Goal: Task Accomplishment & Management: Manage account settings

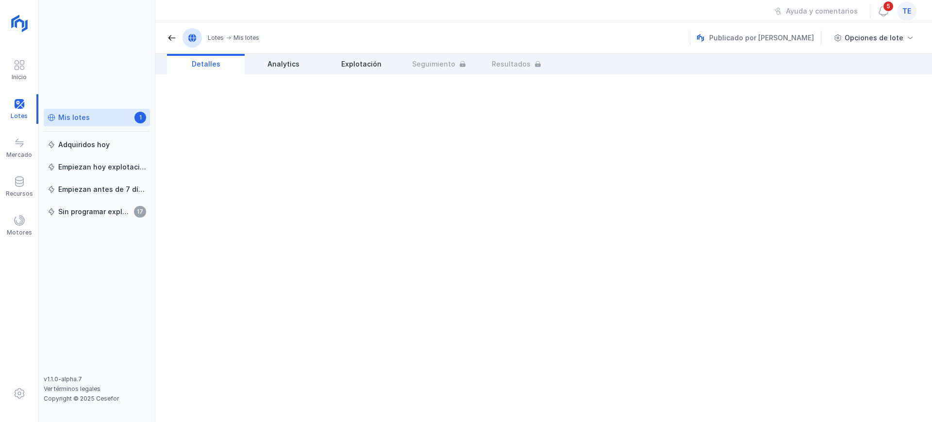
click at [89, 124] on link "Mis lotes 1" at bounding box center [97, 117] width 106 height 17
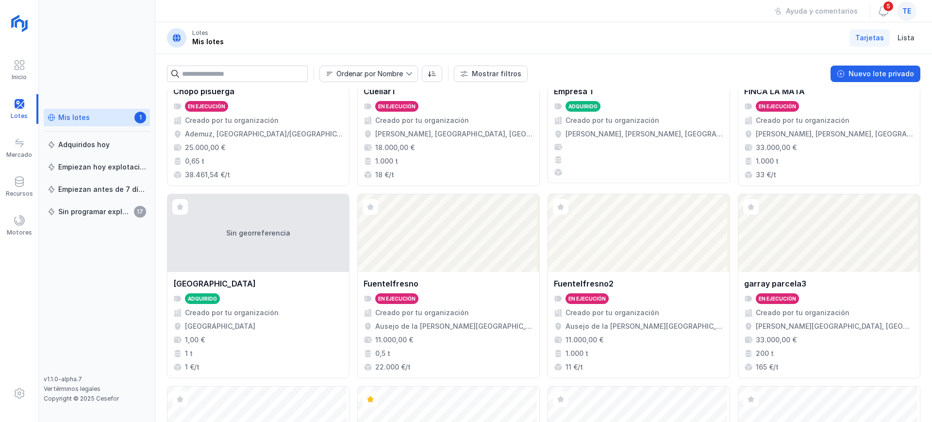
scroll to position [665, 0]
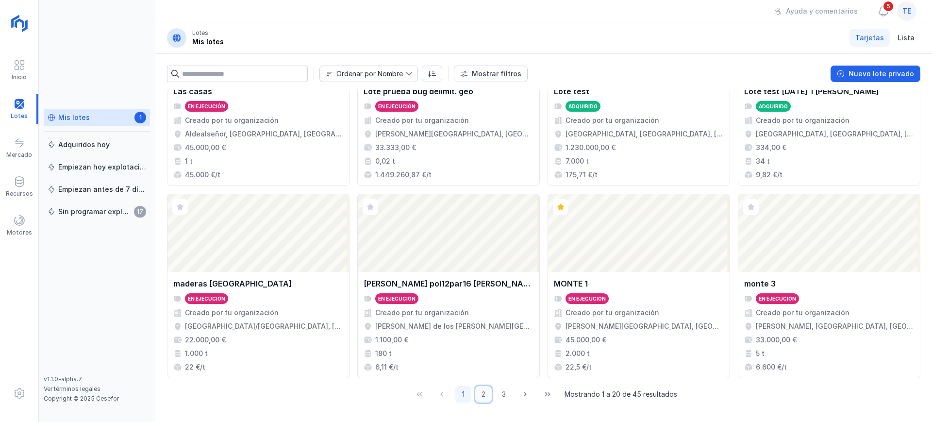
click at [478, 395] on button "2" at bounding box center [483, 394] width 17 height 17
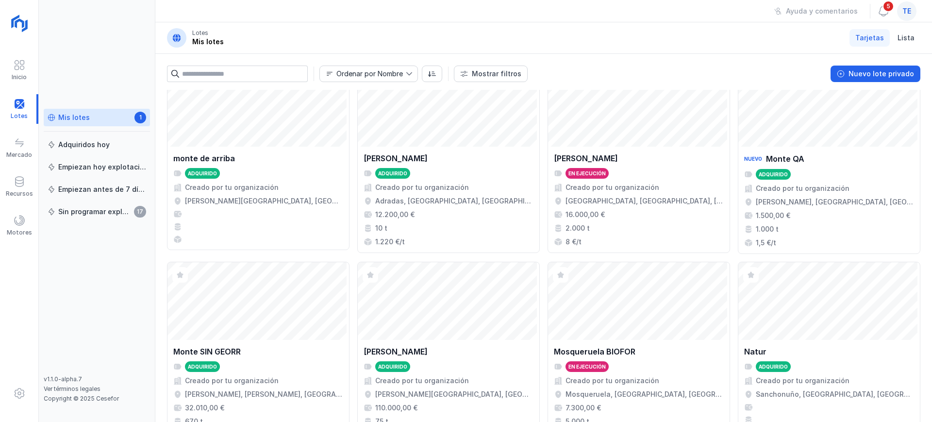
scroll to position [0, 0]
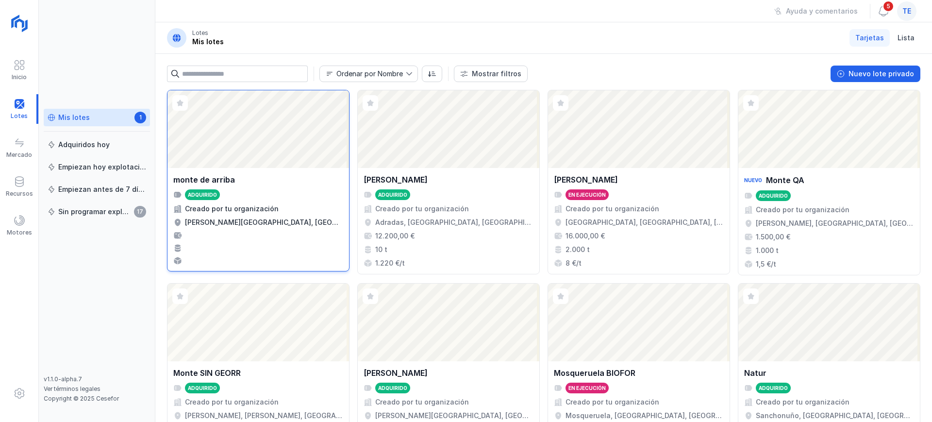
click at [284, 158] on div "Abrir lote" at bounding box center [258, 129] width 182 height 78
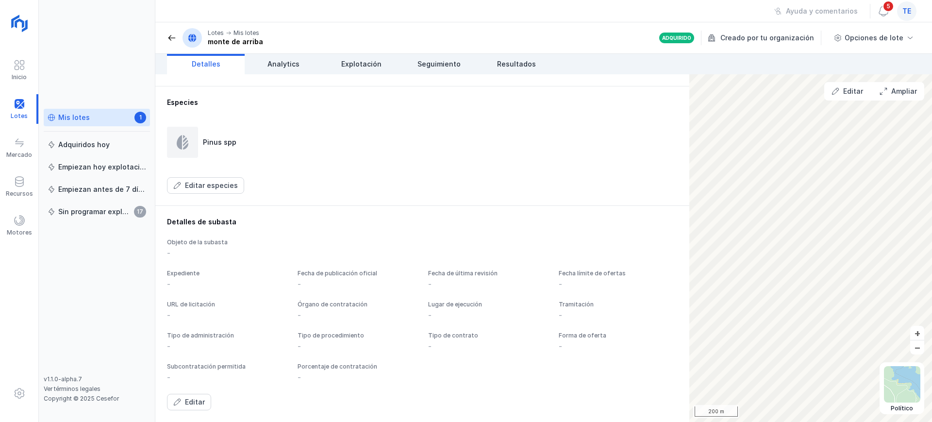
scroll to position [482, 0]
click at [343, 69] on link "Explotación" at bounding box center [361, 64] width 78 height 20
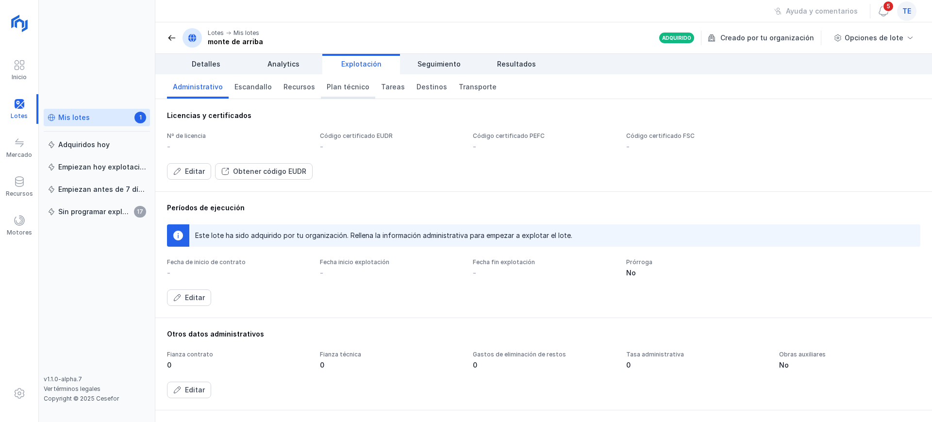
click at [339, 88] on span "Plan técnico" at bounding box center [348, 87] width 43 height 10
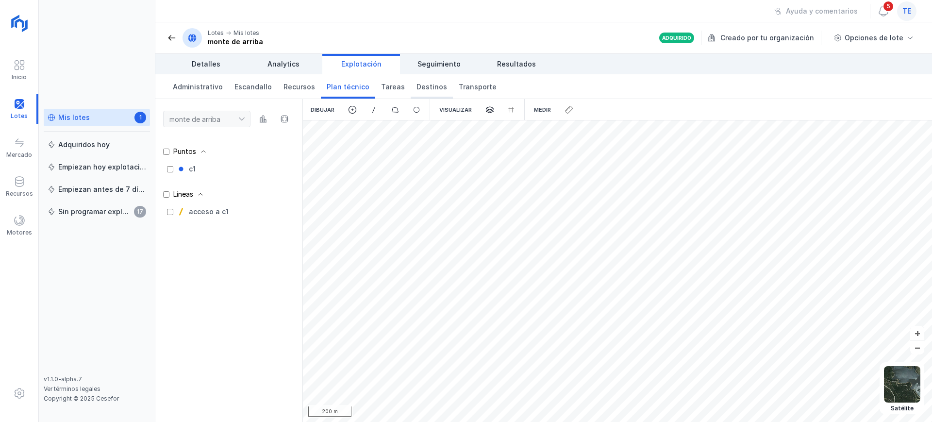
click at [416, 85] on span "Destinos" at bounding box center [431, 87] width 31 height 10
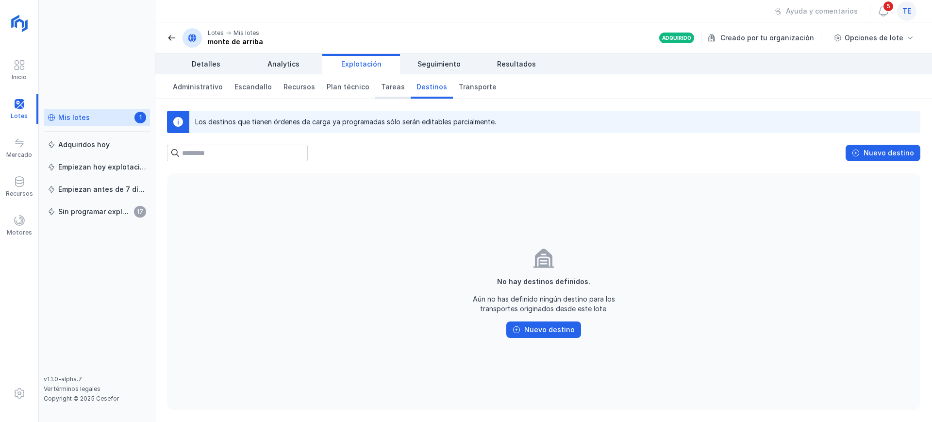
click at [387, 86] on span "Tareas" at bounding box center [393, 87] width 24 height 10
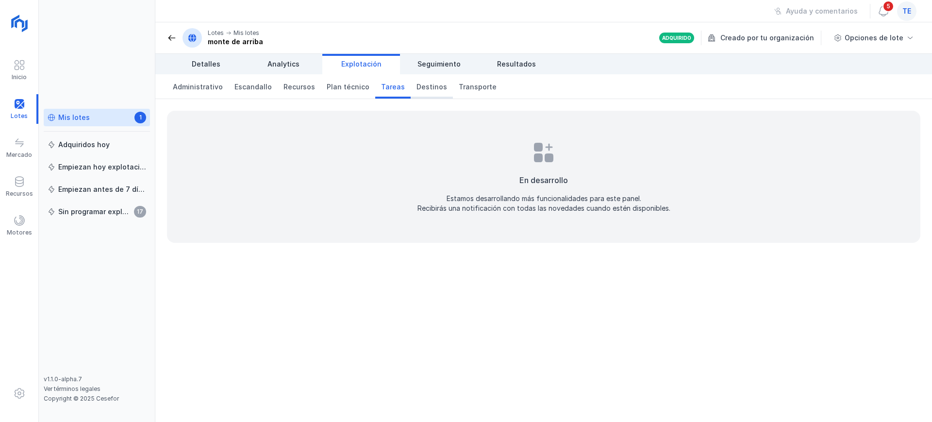
click at [417, 85] on span "Destinos" at bounding box center [431, 87] width 31 height 10
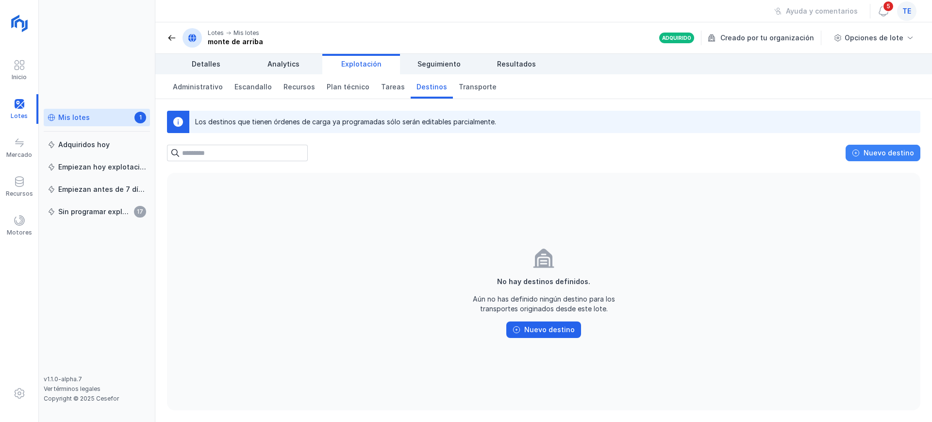
click at [867, 156] on div "Nuevo destino" at bounding box center [889, 153] width 50 height 10
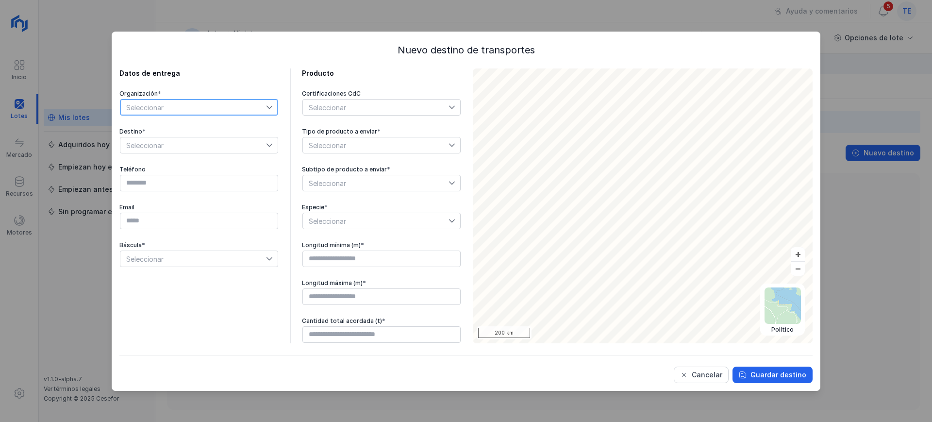
click at [208, 105] on span "Seleccionar" at bounding box center [193, 108] width 146 height 16
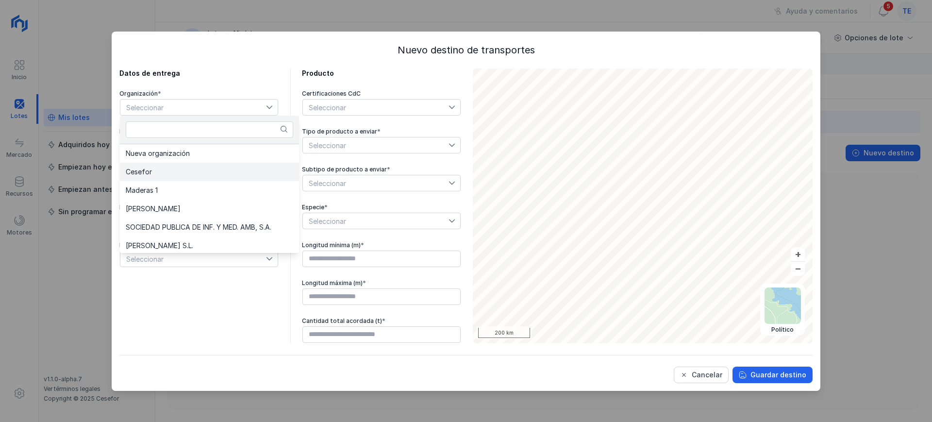
click at [175, 169] on li "Cesefor" at bounding box center [209, 172] width 179 height 18
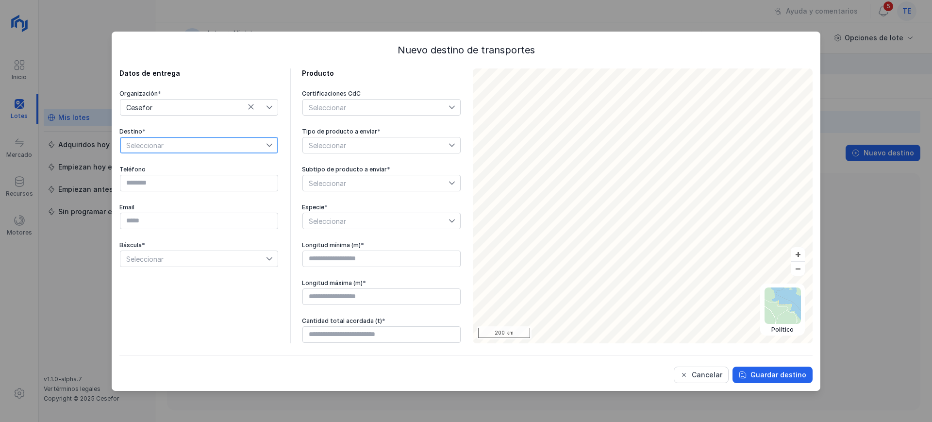
click at [179, 145] on span "Seleccionar" at bounding box center [193, 145] width 146 height 16
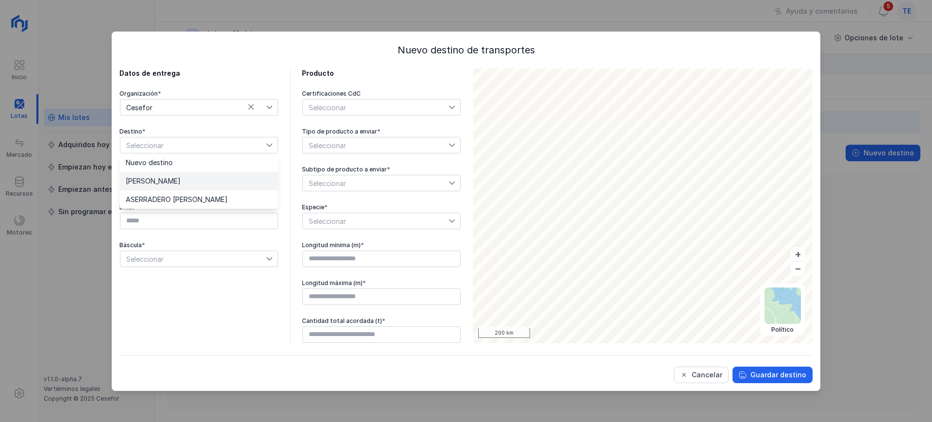
click at [171, 178] on span "[PERSON_NAME]" at bounding box center [153, 181] width 55 height 7
type input "*********"
type input "**********"
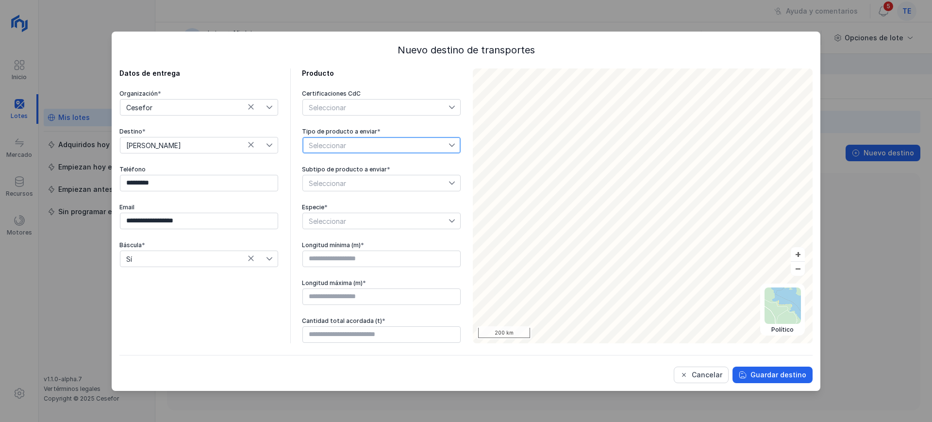
click at [352, 150] on span "Seleccionar" at bounding box center [376, 145] width 146 height 16
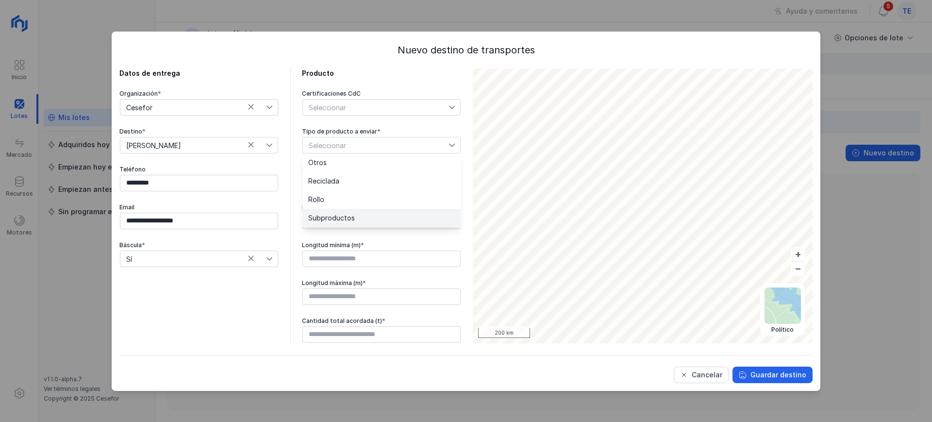
click at [334, 215] on span "Subproductos" at bounding box center [331, 218] width 47 height 7
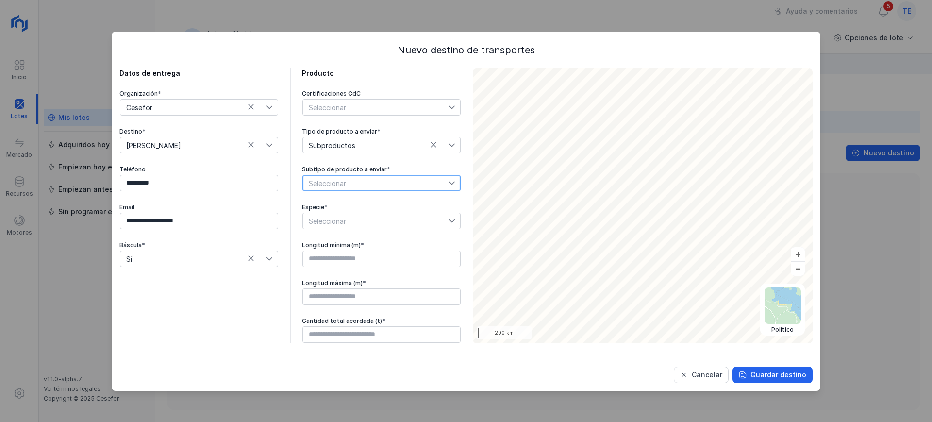
click at [334, 185] on span "Seleccionar" at bounding box center [376, 183] width 146 height 16
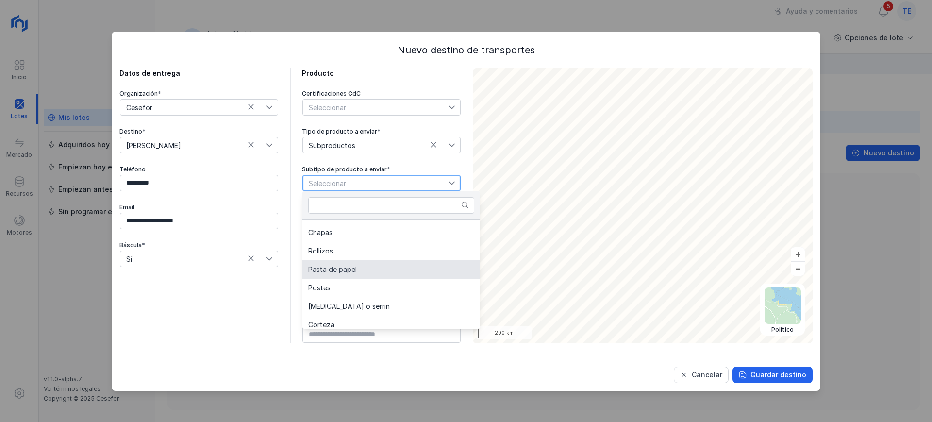
scroll to position [71, 0]
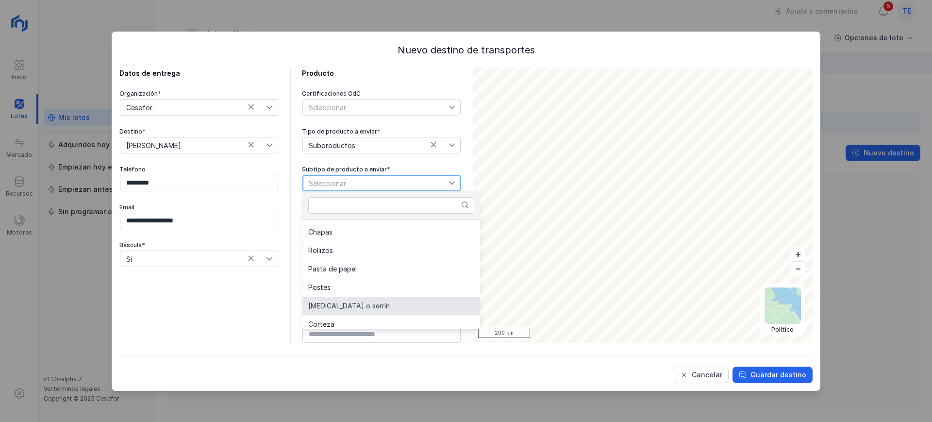
click at [342, 302] on span "[MEDICAL_DATA] o serrín" at bounding box center [349, 305] width 82 height 7
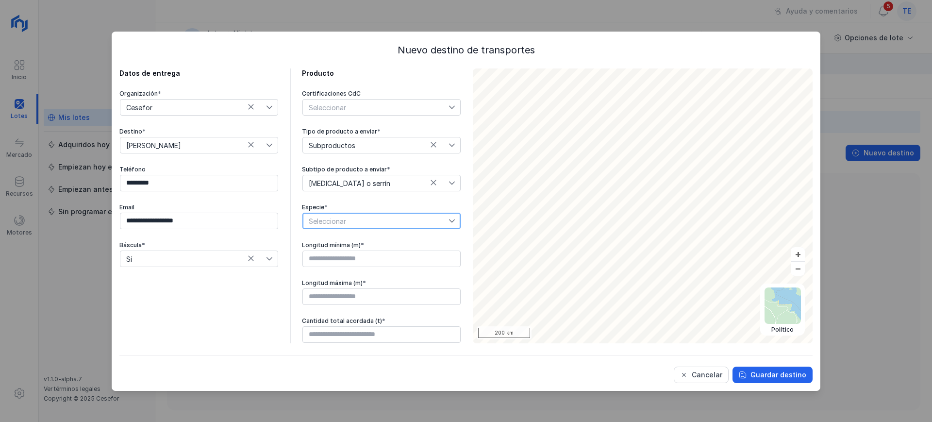
click at [337, 224] on span "Seleccionar" at bounding box center [376, 221] width 146 height 16
click at [334, 236] on span "Pinus spp" at bounding box center [323, 238] width 31 height 7
click at [333, 254] on input "text" at bounding box center [381, 258] width 158 height 17
type input "****"
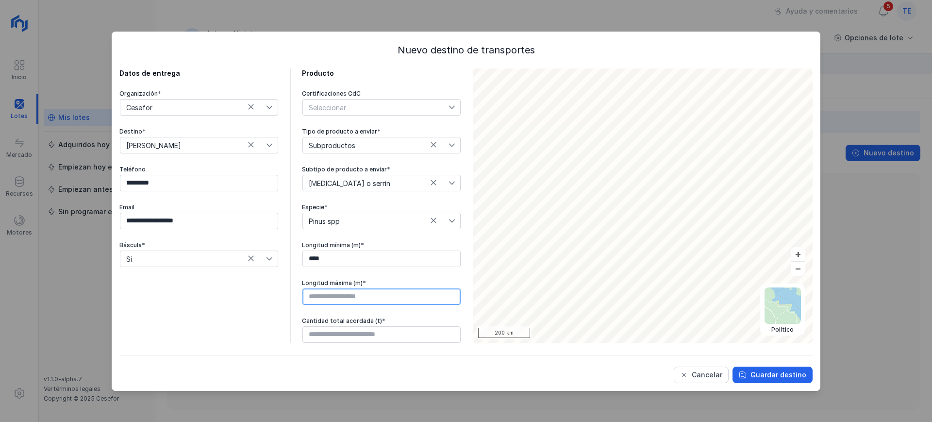
click at [321, 293] on input "text" at bounding box center [381, 296] width 158 height 17
type input "****"
click at [322, 333] on input "text" at bounding box center [381, 334] width 158 height 17
type input "********"
click at [755, 371] on div "Guardar destino" at bounding box center [778, 375] width 56 height 10
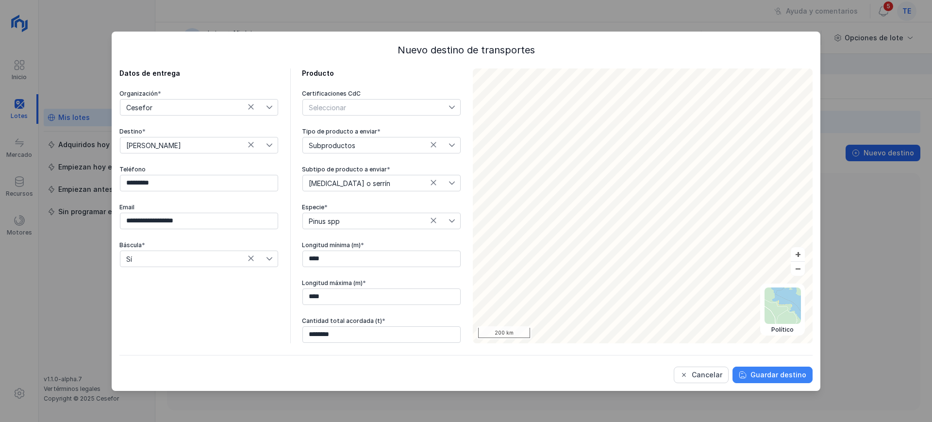
click at [755, 371] on div "Guardar destino" at bounding box center [778, 375] width 56 height 10
click at [240, 145] on span "Seleccionar" at bounding box center [193, 145] width 146 height 16
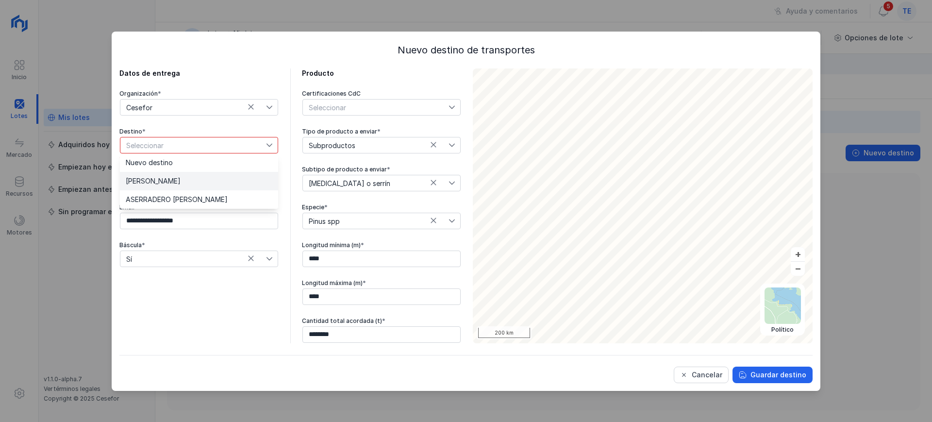
click at [218, 172] on li "[PERSON_NAME]" at bounding box center [199, 181] width 158 height 18
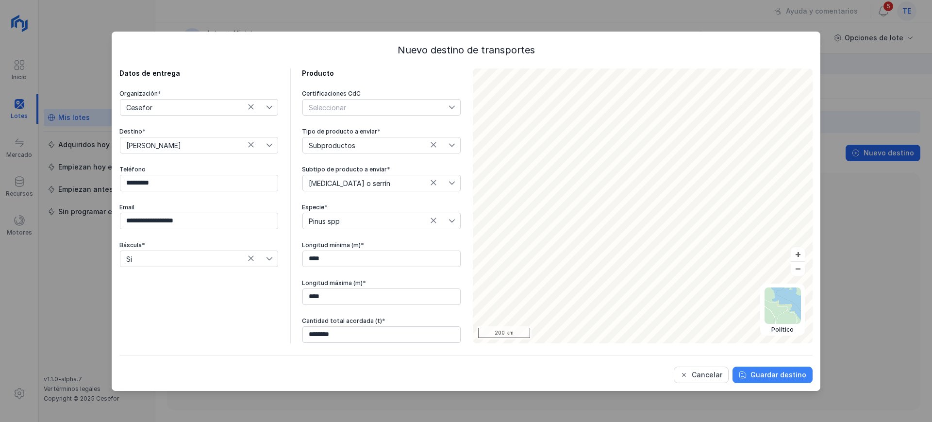
click at [773, 375] on div "Guardar destino" at bounding box center [778, 375] width 56 height 10
click at [718, 370] on div "Cancelar" at bounding box center [707, 375] width 31 height 10
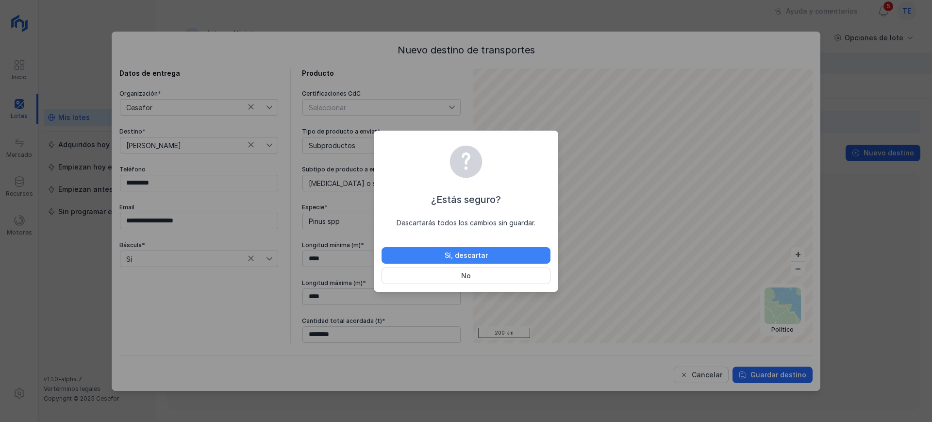
click at [490, 253] on button "Sí, descartar" at bounding box center [466, 255] width 169 height 17
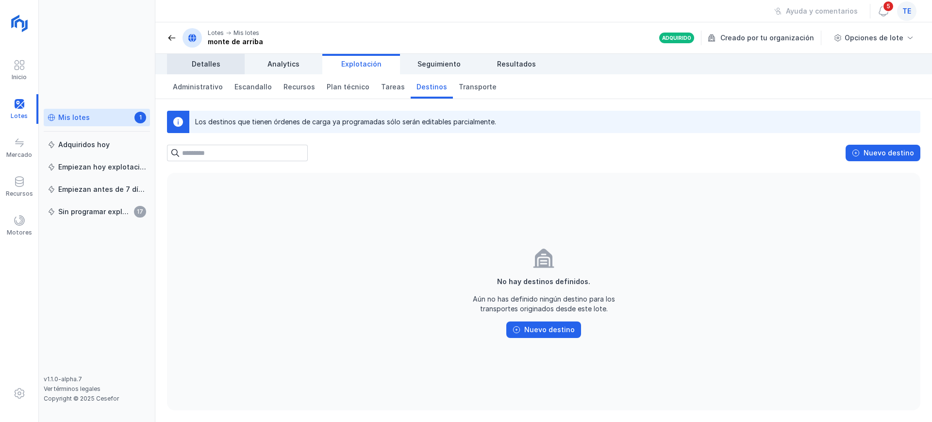
click at [206, 57] on link "Detalles" at bounding box center [206, 64] width 78 height 20
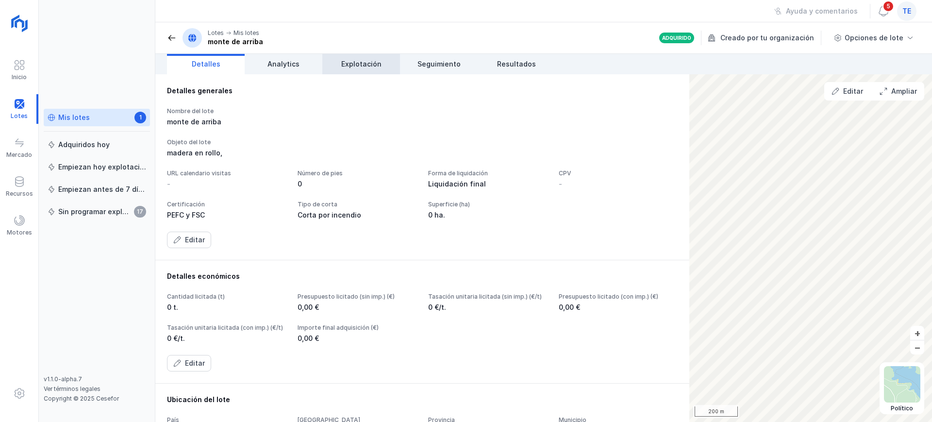
click at [350, 63] on span "Explotación" at bounding box center [361, 64] width 40 height 10
